Goal: Information Seeking & Learning: Learn about a topic

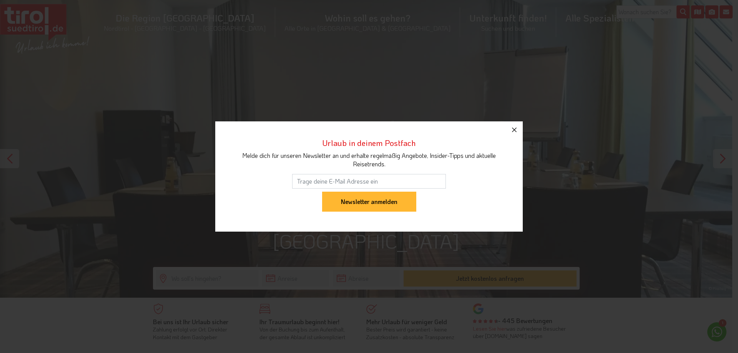
click at [516, 134] on icon "button" at bounding box center [513, 129] width 9 height 9
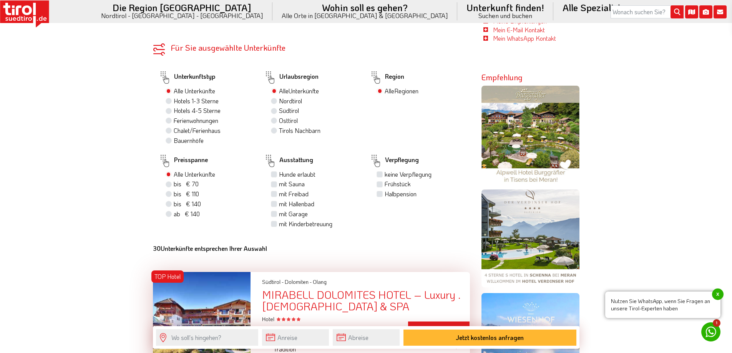
scroll to position [538, 0]
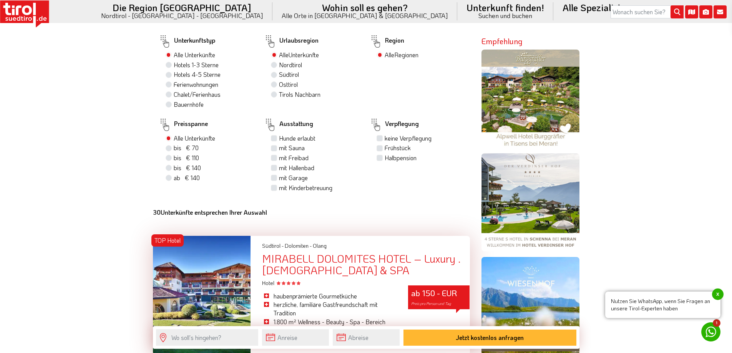
click at [169, 60] on div "Hotels 1-3 Sterne" at bounding box center [209, 65] width 87 height 10
click at [174, 61] on label "Hotels 1-3 Sterne" at bounding box center [196, 65] width 45 height 8
click at [169, 62] on input "Hotels 1-3 Sterne" at bounding box center [169, 64] width 5 height 5
radio input "true"
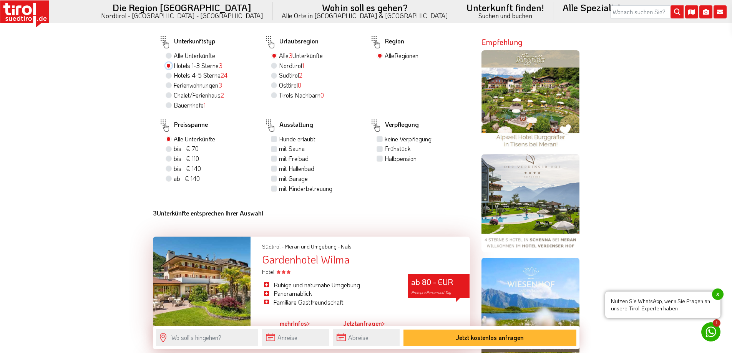
scroll to position [539, 0]
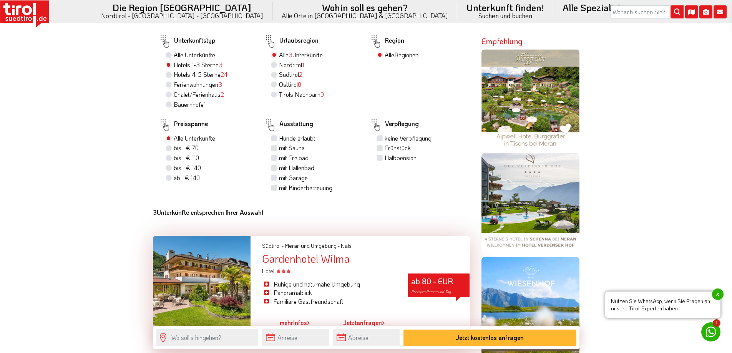
click at [174, 70] on label "Hotels 4-5 Sterne 24" at bounding box center [201, 74] width 54 height 8
click at [167, 72] on input "Hotels 4-5 Sterne 24" at bounding box center [169, 74] width 5 height 5
radio input "true"
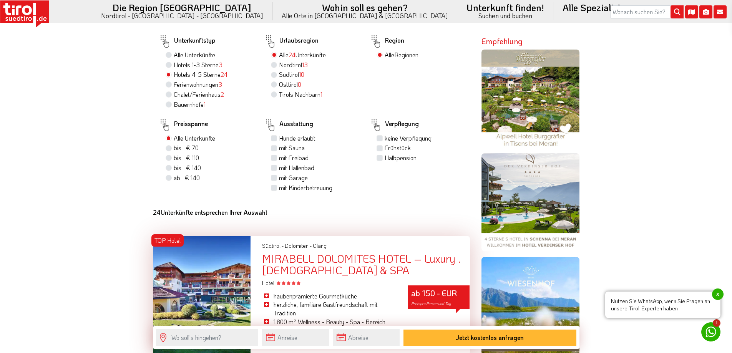
click at [174, 51] on label "Alle Unterkünfte" at bounding box center [194, 55] width 41 height 8
click at [170, 52] on input "Alle Unterkünfte" at bounding box center [169, 54] width 5 height 5
radio input "true"
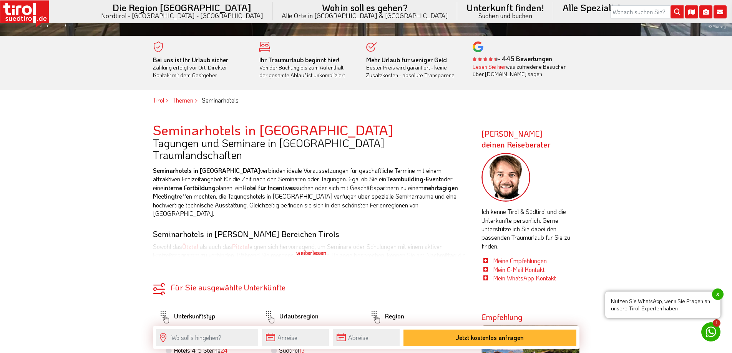
scroll to position [308, 0]
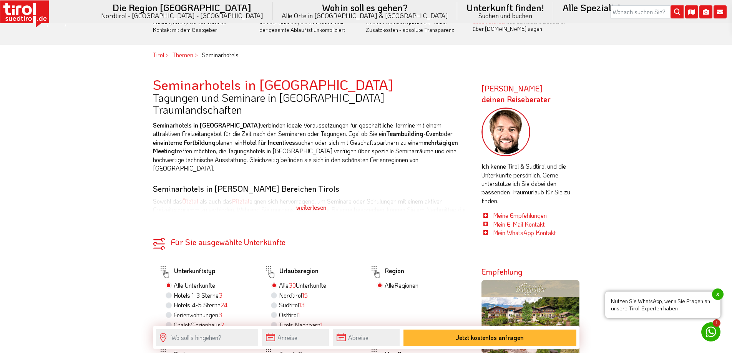
click at [309, 199] on div "weiterlesen" at bounding box center [311, 207] width 317 height 19
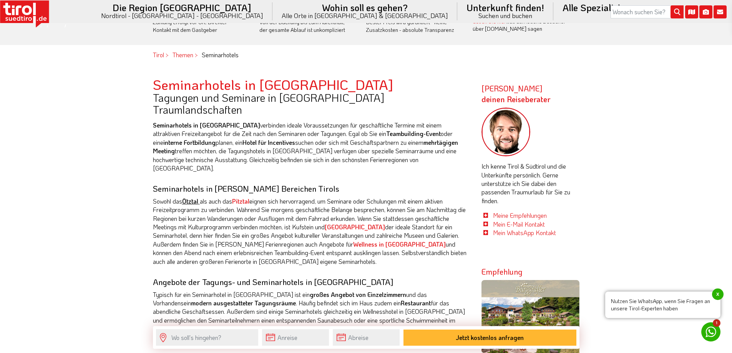
click at [192, 197] on strong "Ötztal" at bounding box center [190, 201] width 16 height 8
click at [241, 197] on strong "Pitztal" at bounding box center [240, 201] width 17 height 8
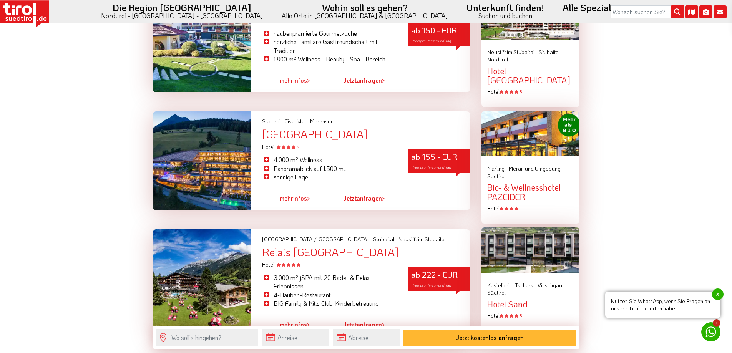
scroll to position [961, 0]
